Goal: Task Accomplishment & Management: Manage account settings

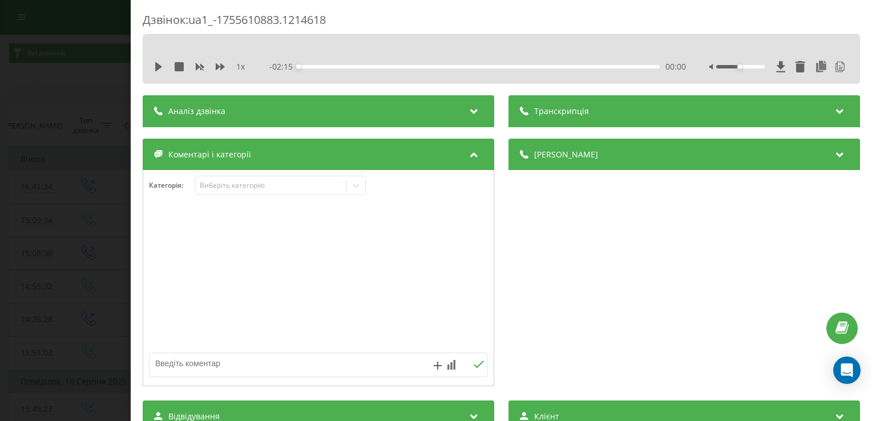
click at [75, 19] on div "Дзвінок : ua1_-1755610883.1214618 1 x - 02:15 00:00 00:00 Транскрипція 00:01 Ал…" at bounding box center [436, 210] width 872 height 421
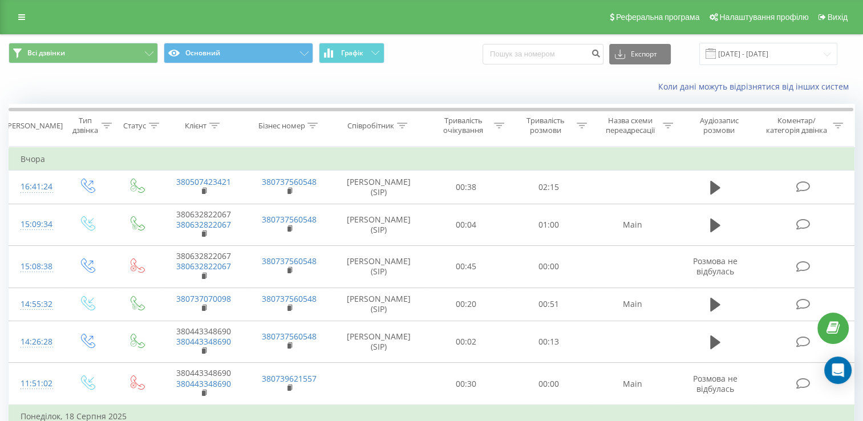
click at [83, 84] on div "Коли дані можуть відрізнятися вiд інших систем" at bounding box center [432, 86] width 862 height 27
click at [797, 52] on input "[DATE] - [DATE]" at bounding box center [769, 54] width 138 height 22
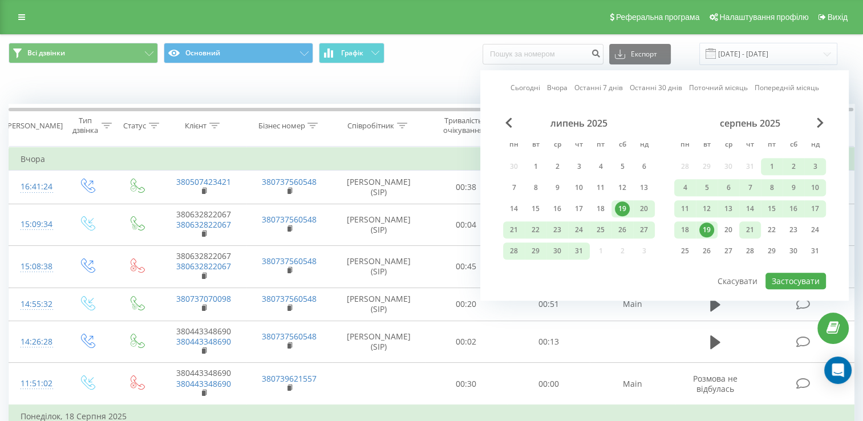
drag, startPoint x: 695, startPoint y: 226, endPoint x: 752, endPoint y: 225, distance: 57.1
click at [752, 225] on div "18 19 20 21 22 23 24" at bounding box center [750, 229] width 152 height 17
click at [752, 225] on div "21" at bounding box center [750, 230] width 15 height 15
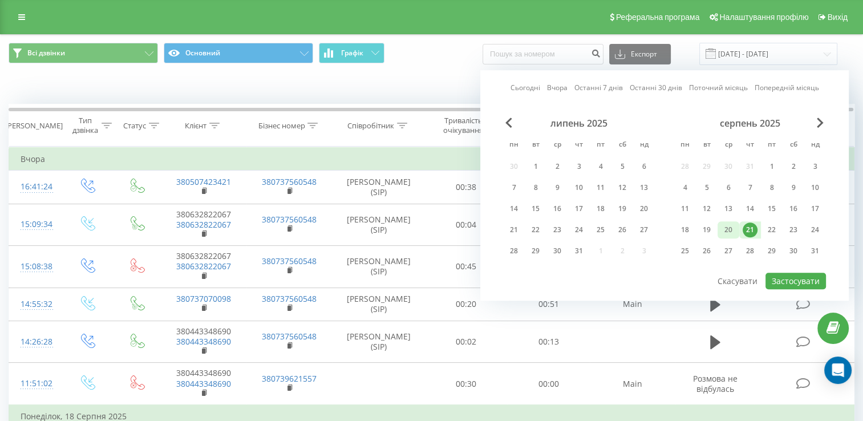
click at [728, 228] on div "20" at bounding box center [728, 230] width 15 height 15
click at [710, 227] on div "19" at bounding box center [707, 230] width 15 height 15
click at [694, 228] on div "18" at bounding box center [685, 229] width 22 height 17
drag, startPoint x: 706, startPoint y: 225, endPoint x: 813, endPoint y: 236, distance: 106.7
click at [813, 236] on div "18 19 20 21 22 23 24" at bounding box center [750, 229] width 152 height 17
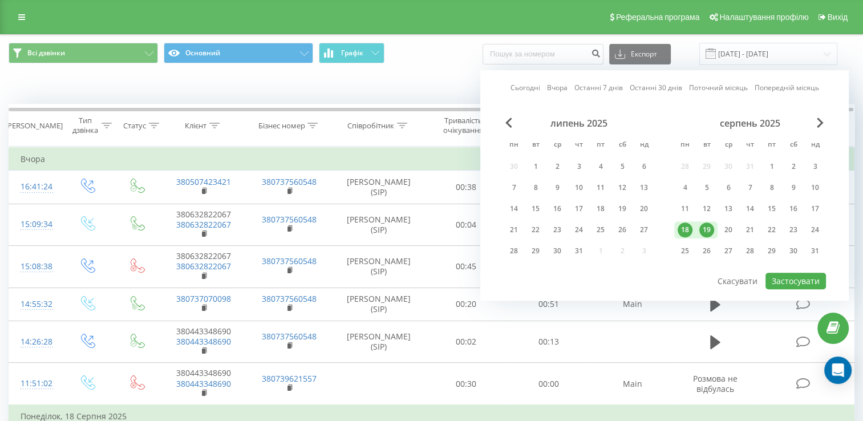
click at [688, 229] on div "18" at bounding box center [685, 230] width 15 height 15
click at [812, 252] on div "31" at bounding box center [815, 251] width 15 height 15
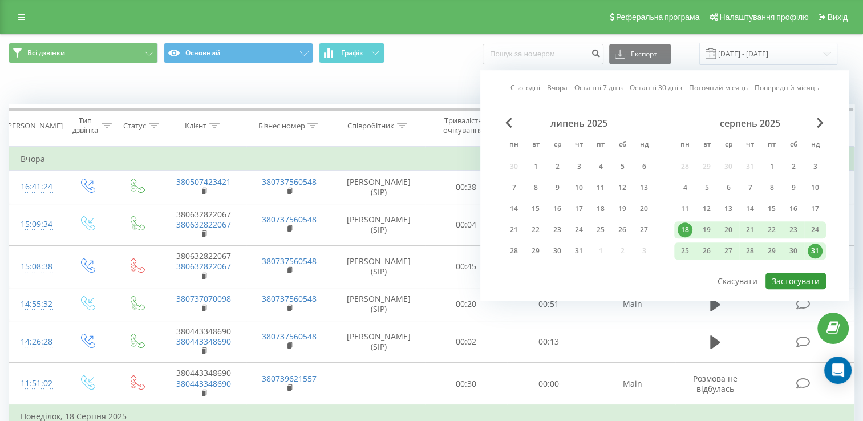
click at [798, 281] on button "Застосувати" at bounding box center [796, 281] width 60 height 17
type input "18.08.2025 - 31.08.2025"
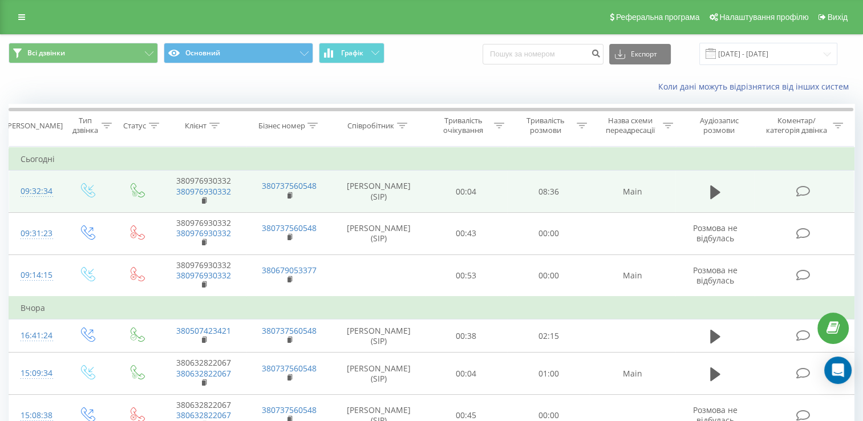
click at [803, 196] on icon at bounding box center [804, 191] width 14 height 12
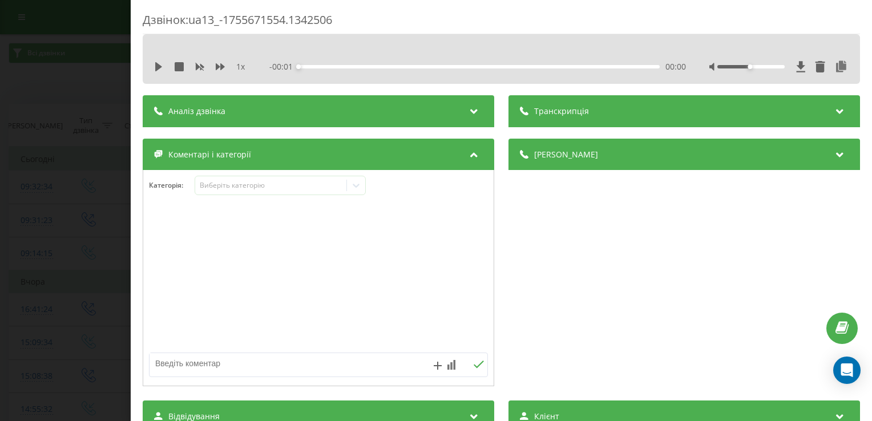
click at [413, 112] on div "Аналіз дзвінка" at bounding box center [318, 111] width 351 height 32
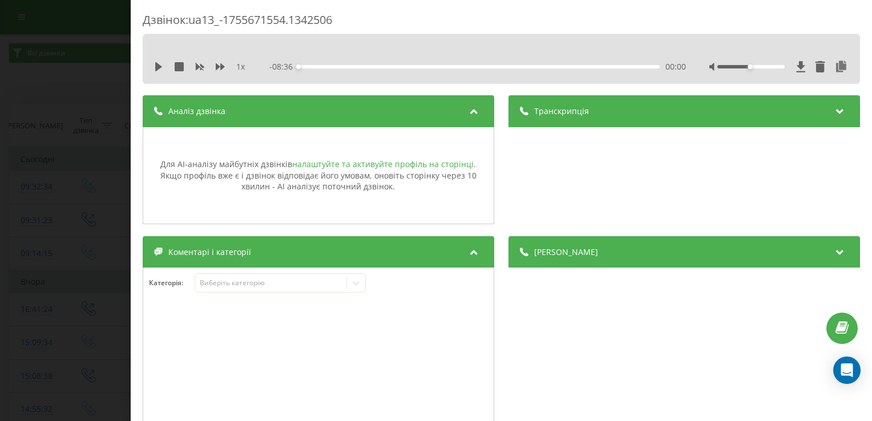
click at [407, 166] on link "налаштуйте та активуйте профіль на сторінці" at bounding box center [383, 164] width 181 height 11
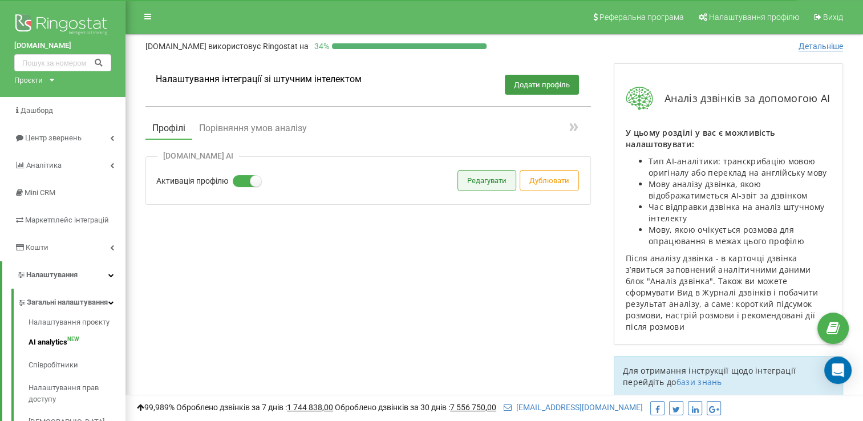
click at [485, 181] on button "Редагувати" at bounding box center [487, 181] width 58 height 20
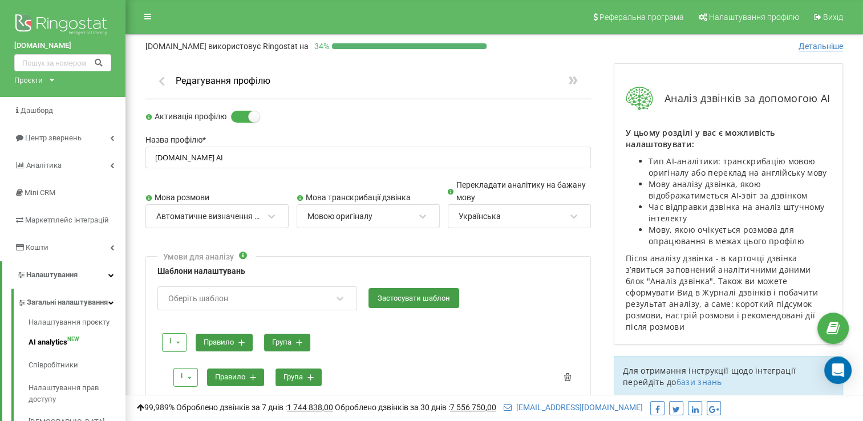
click at [376, 82] on div "Редагування профілю" at bounding box center [369, 81] width 446 height 36
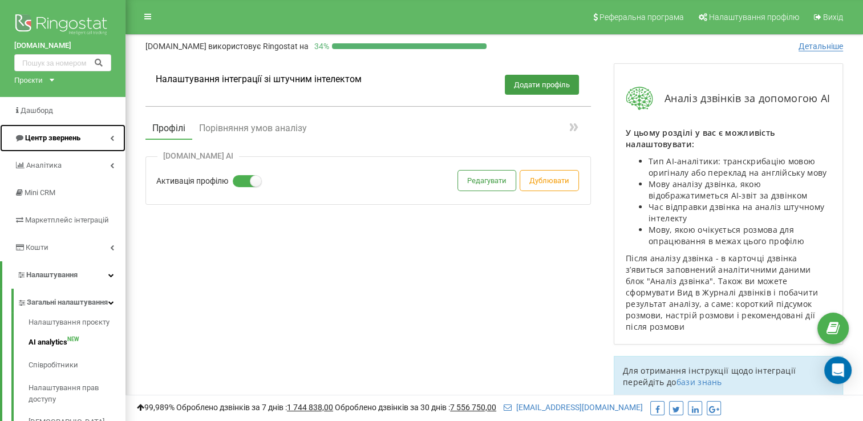
click at [50, 136] on span "Центр звернень" at bounding box center [52, 138] width 55 height 9
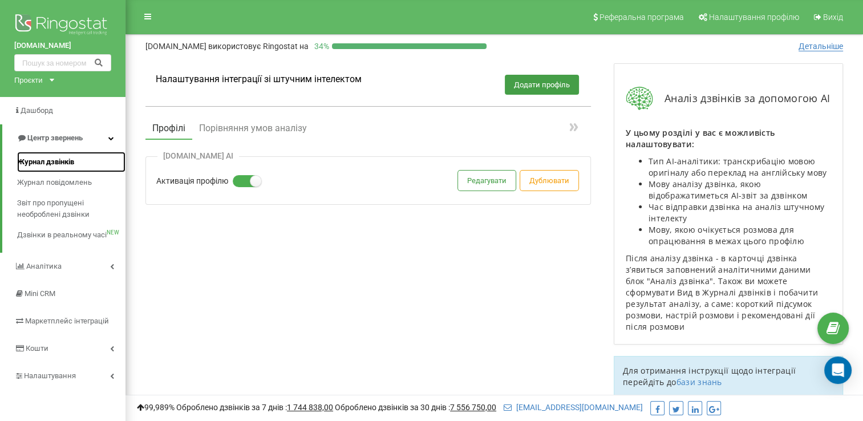
click at [67, 156] on span "Журнал дзвінків" at bounding box center [45, 161] width 57 height 11
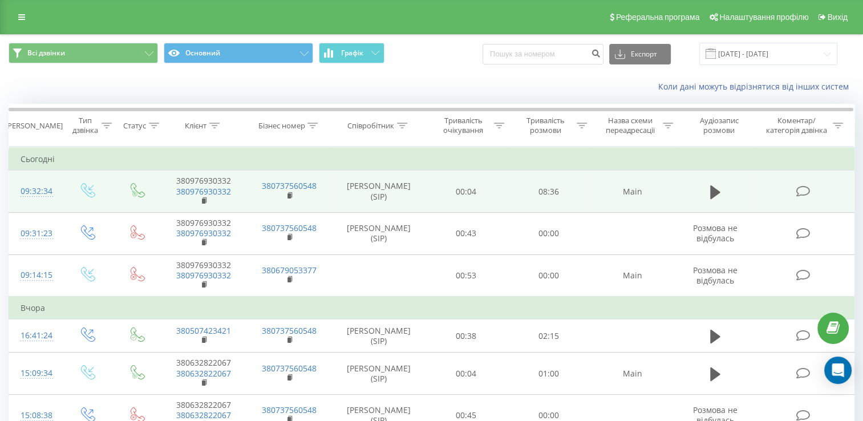
click at [806, 183] on td at bounding box center [804, 192] width 99 height 42
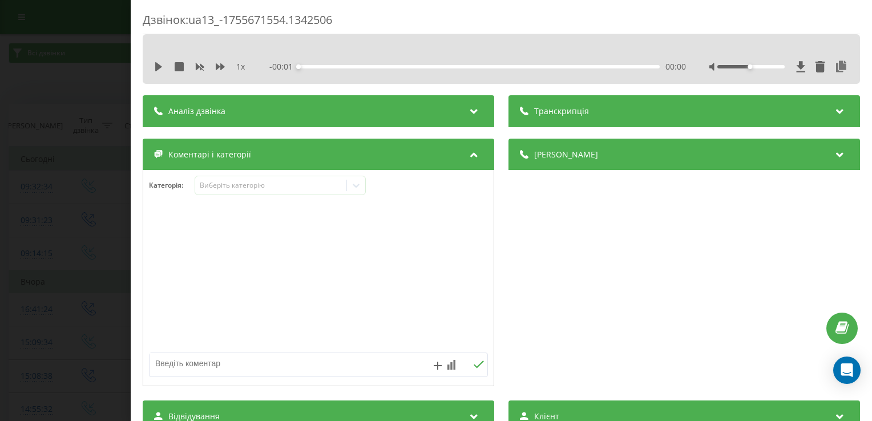
click at [275, 106] on div "Аналіз дзвінка" at bounding box center [318, 111] width 351 height 32
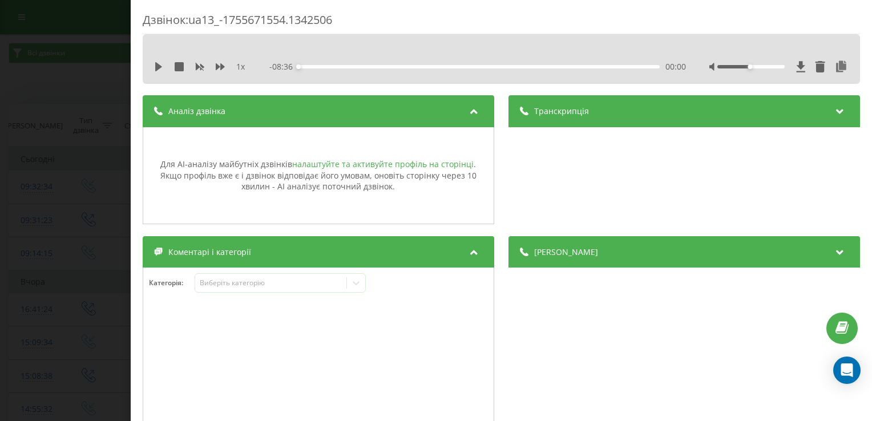
click at [357, 165] on link "налаштуйте та активуйте профіль на сторінці" at bounding box center [383, 164] width 181 height 11
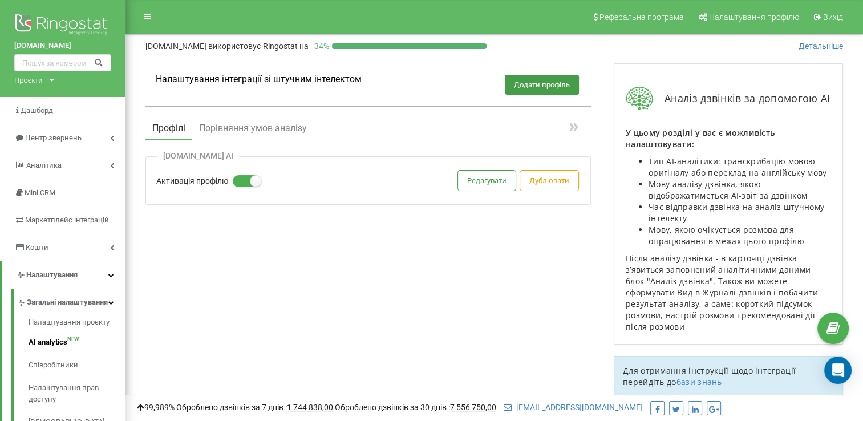
click at [220, 160] on div "[DOMAIN_NAME] AI" at bounding box center [198, 156] width 82 height 10
click at [200, 180] on label "Активація профілю" at bounding box center [192, 180] width 72 height 11
click at [0, 0] on input "Активація профілю" at bounding box center [0, 0] width 0 height 0
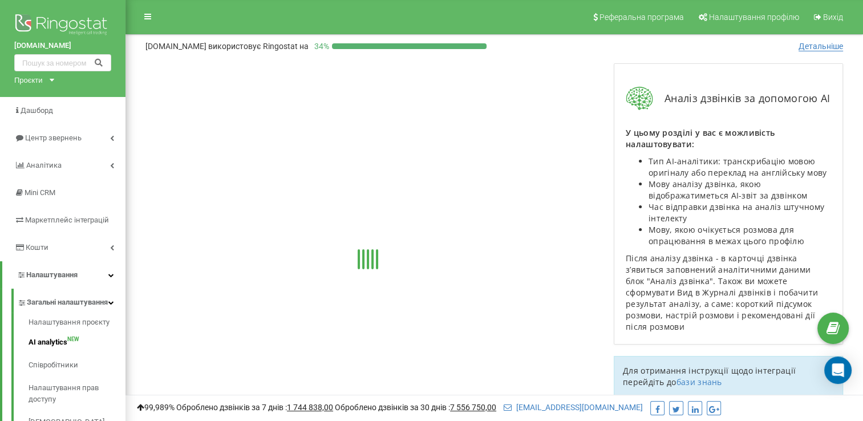
click at [258, 183] on div at bounding box center [369, 261] width 446 height 258
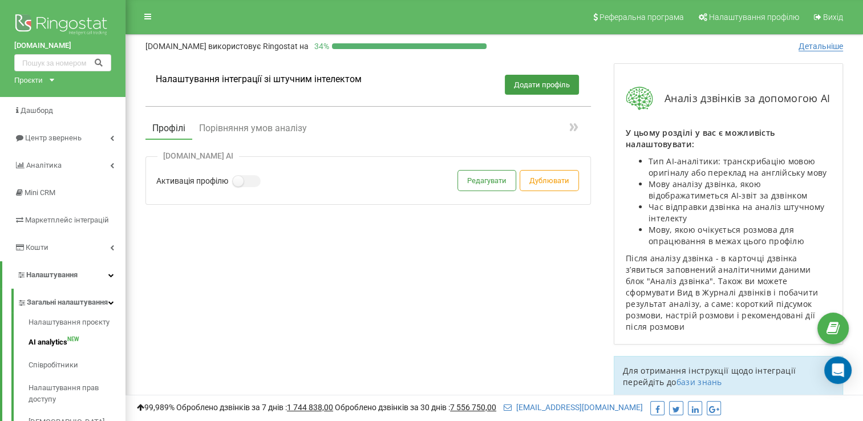
click at [243, 176] on label at bounding box center [238, 175] width 10 height 1
click at [0, 0] on input "Активація профілю" at bounding box center [0, 0] width 0 height 0
click at [543, 87] on button "Додати профіль" at bounding box center [542, 85] width 74 height 20
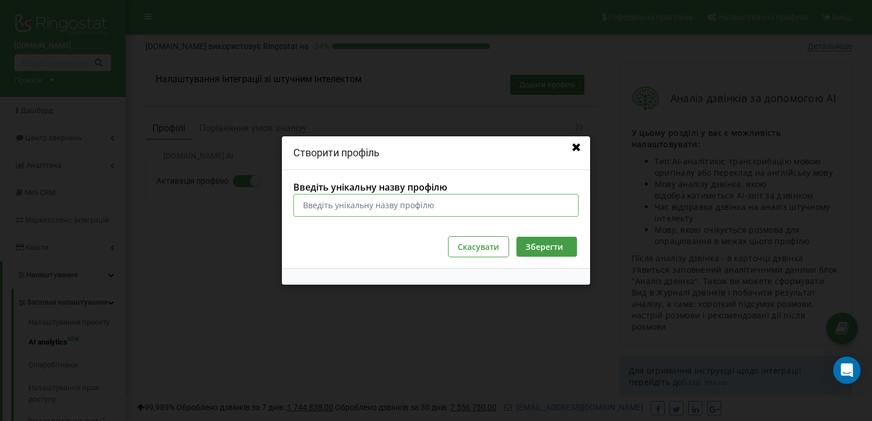
click at [459, 205] on input "Введіть унікальну назву профілю" at bounding box center [435, 205] width 285 height 23
type input "н"
click at [560, 253] on button "Зберегти" at bounding box center [546, 247] width 60 height 20
click at [576, 146] on icon at bounding box center [576, 147] width 12 height 10
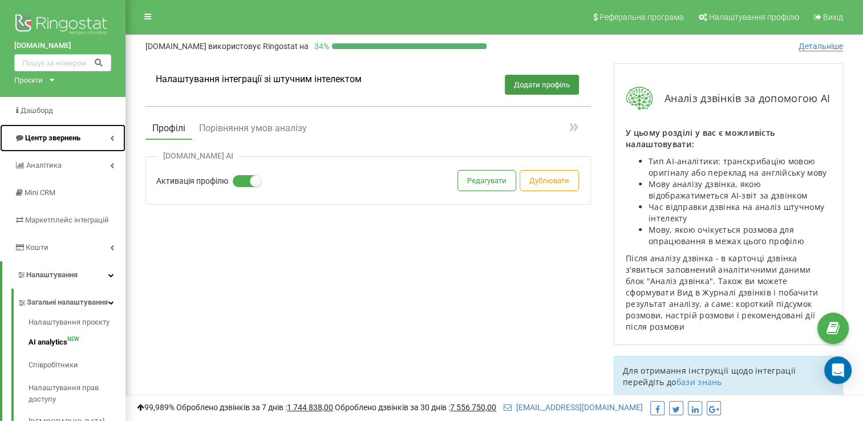
click at [52, 139] on span "Центр звернень" at bounding box center [52, 138] width 55 height 9
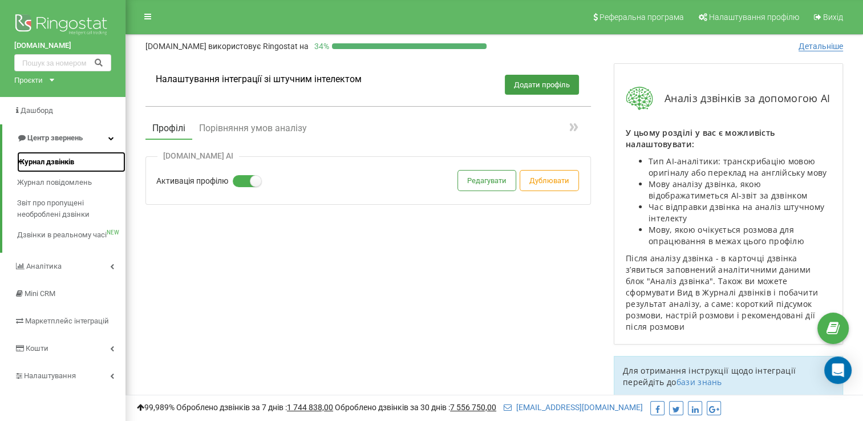
click at [80, 160] on link "Журнал дзвінків" at bounding box center [71, 162] width 108 height 21
click at [57, 163] on span "Журнал дзвінків" at bounding box center [45, 161] width 57 height 11
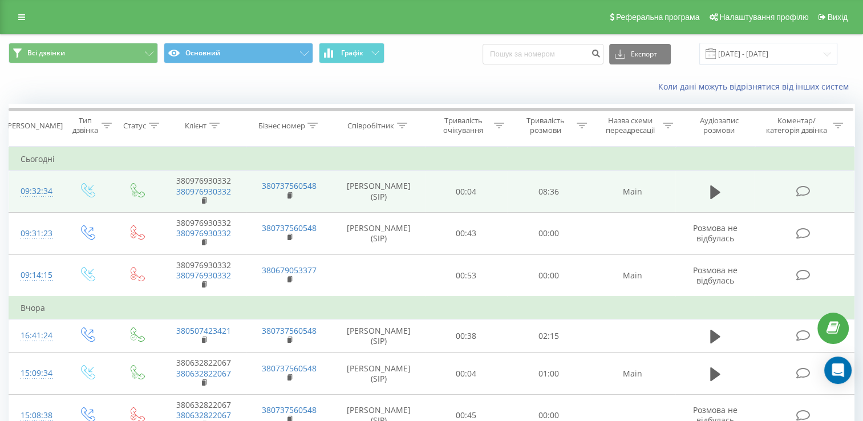
click at [803, 185] on icon at bounding box center [804, 191] width 14 height 12
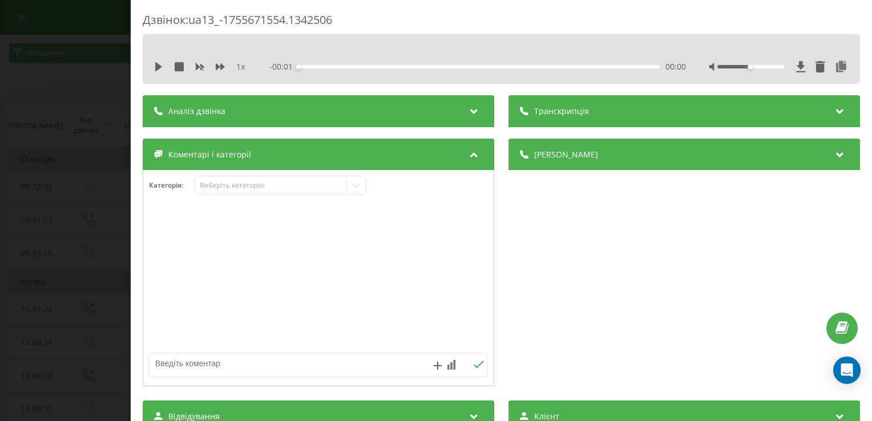
click at [335, 118] on div "Аналіз дзвінка" at bounding box center [318, 111] width 351 height 32
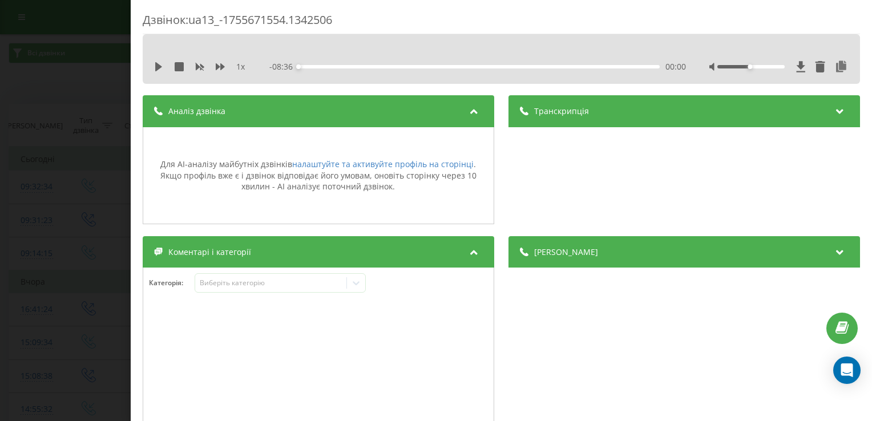
click at [84, 67] on div "Дзвінок : ua13_-1755671554.1342506 1 x - 08:36 00:00 00:00 Транскрипція Для AI-…" at bounding box center [436, 210] width 872 height 421
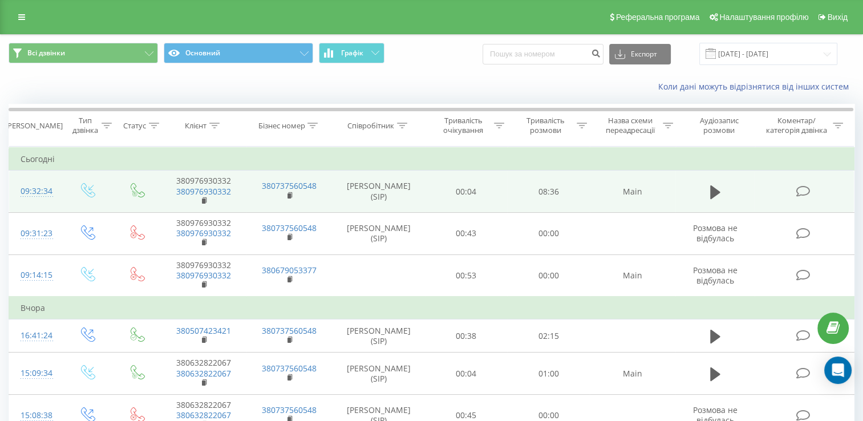
click at [806, 190] on icon at bounding box center [804, 191] width 14 height 12
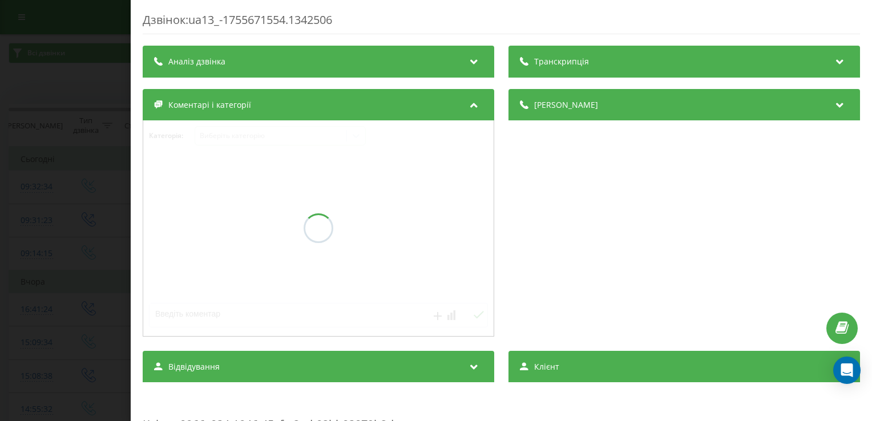
click at [306, 65] on div "Аналіз дзвінка" at bounding box center [318, 62] width 351 height 32
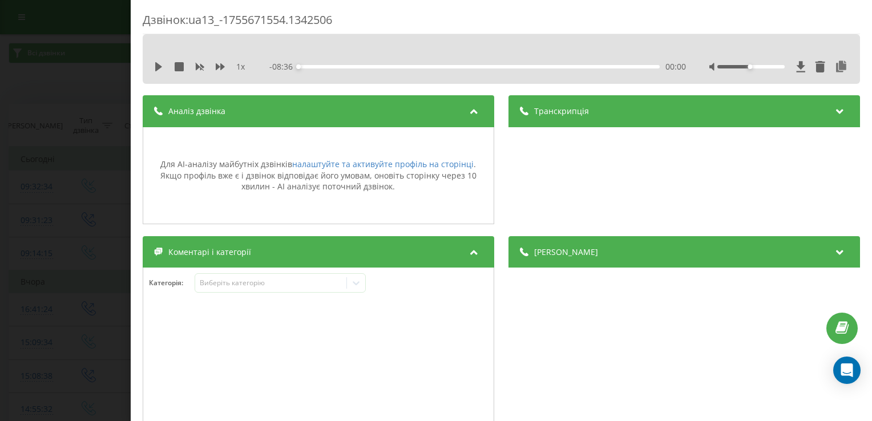
click at [97, 70] on div "Дзвінок : ua13_-1755671554.1342506 1 x - 08:36 00:00 00:00 Транскрипція Для AI-…" at bounding box center [436, 210] width 872 height 421
